Goal: Task Accomplishment & Management: Use online tool/utility

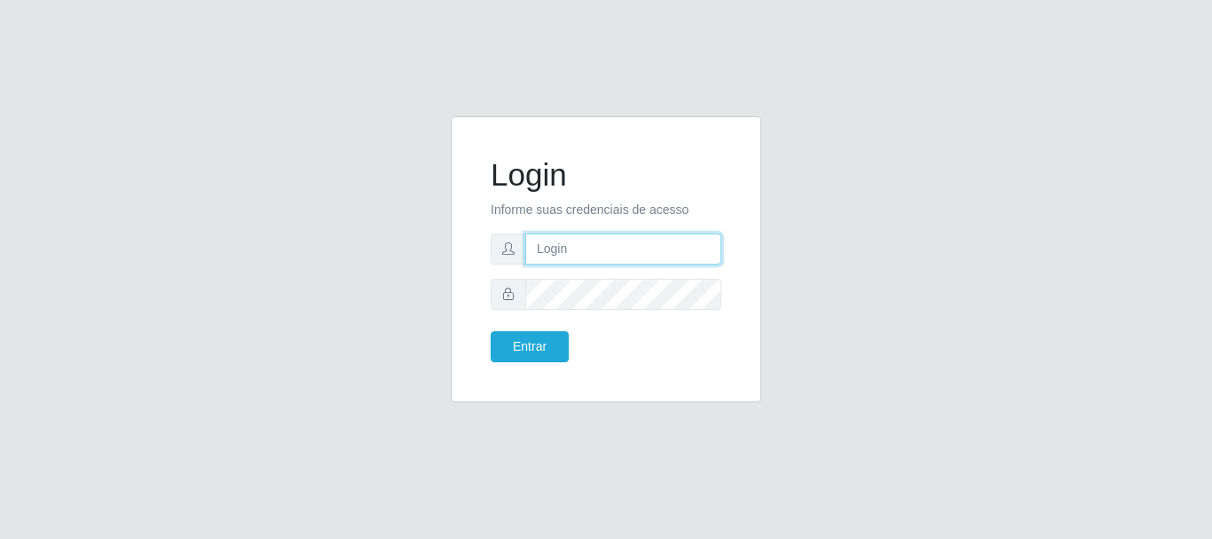
click at [653, 257] on input "text" at bounding box center [623, 248] width 196 height 31
type input "Ubiratan@confglacer"
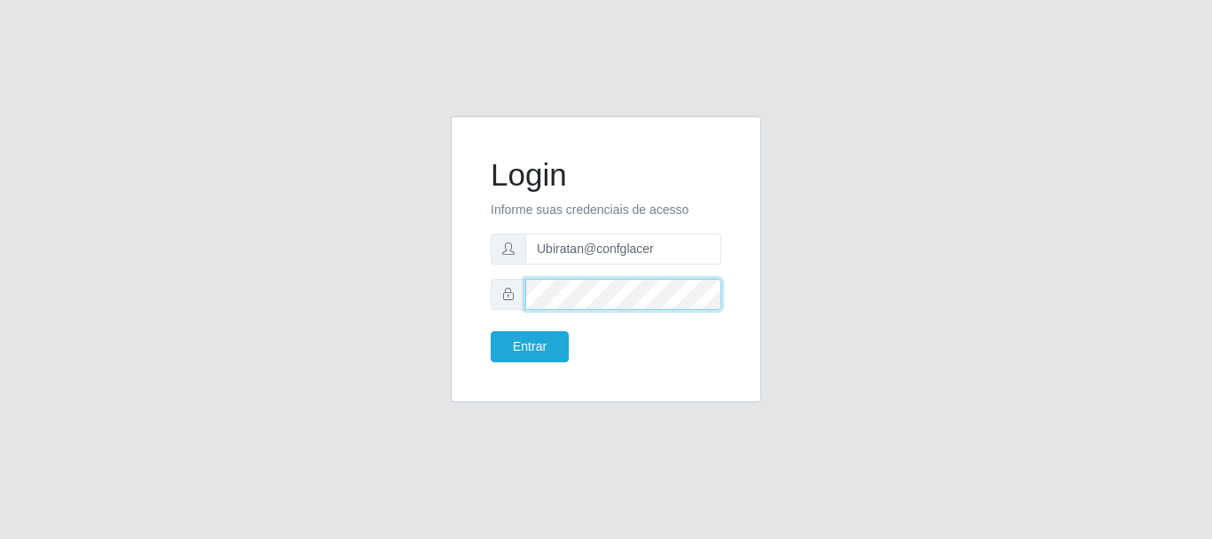
click at [491, 331] on button "Entrar" at bounding box center [530, 346] width 78 height 31
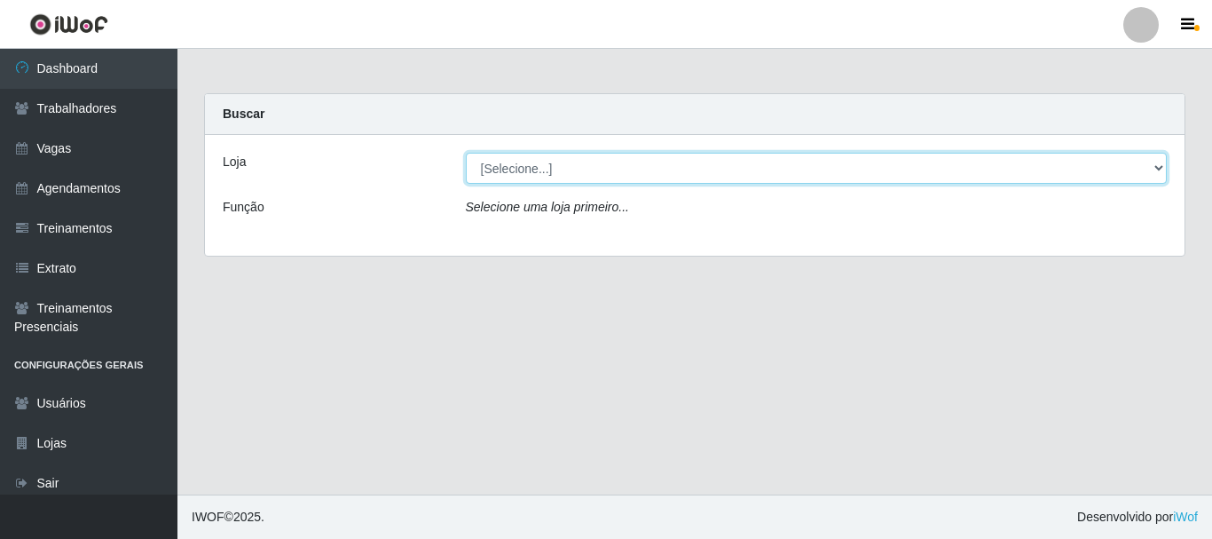
click at [1154, 175] on select "[Selecione...] Glace Real Confeitaria" at bounding box center [817, 168] width 702 height 31
select select "445"
click at [466, 153] on select "[Selecione...] Glace Real Confeitaria" at bounding box center [817, 168] width 702 height 31
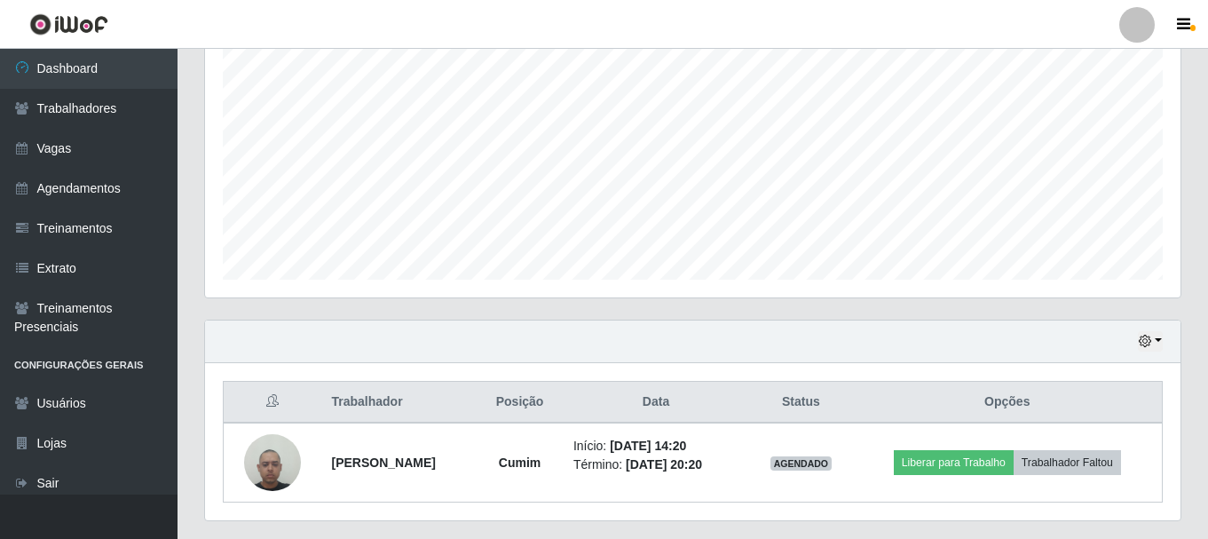
scroll to position [403, 0]
